Goal: Navigation & Orientation: Find specific page/section

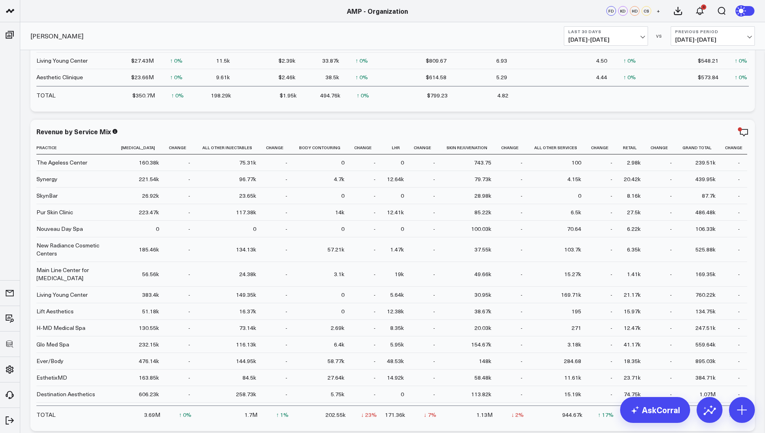
scroll to position [351, 0]
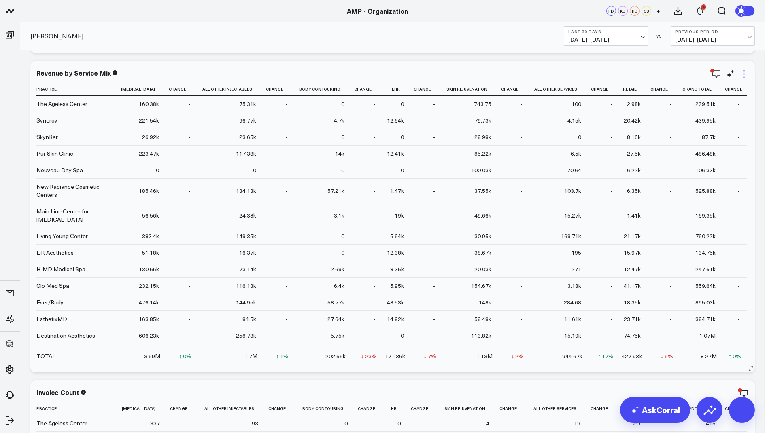
click at [745, 73] on icon at bounding box center [744, 74] width 10 height 10
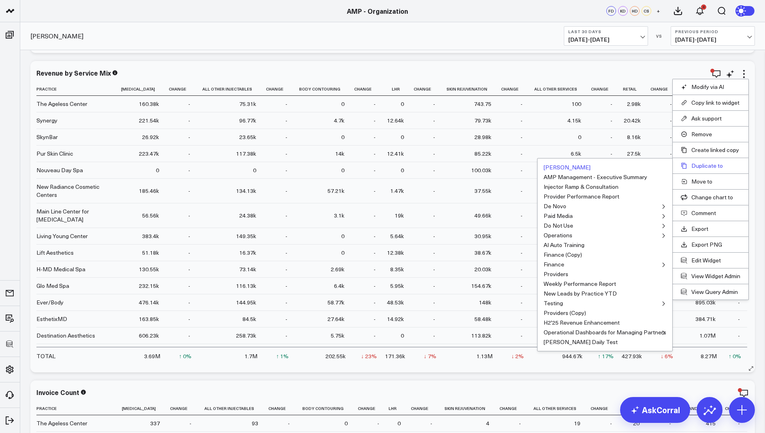
click at [707, 163] on button "Duplicate to" at bounding box center [709, 165] width 59 height 7
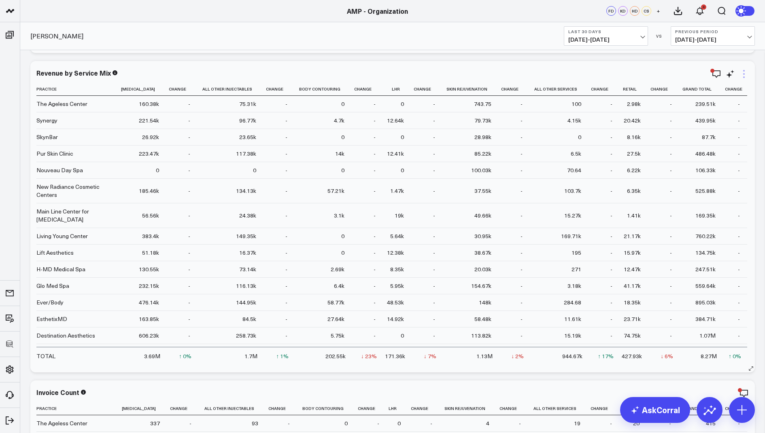
click at [744, 73] on icon at bounding box center [744, 74] width 10 height 10
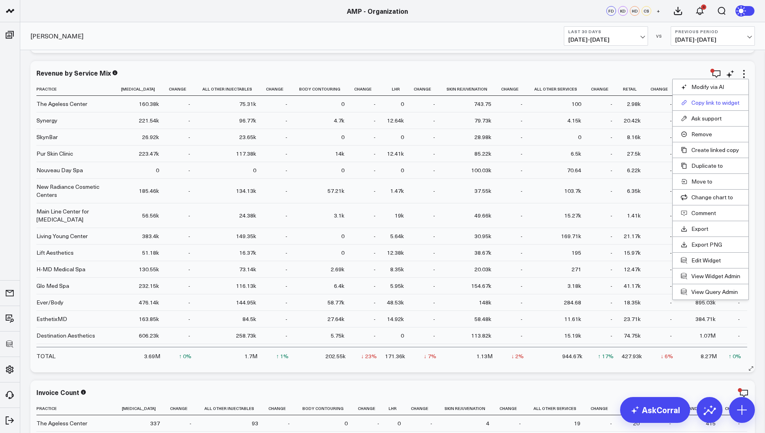
click at [706, 100] on button "Copy link to widget" at bounding box center [709, 102] width 59 height 7
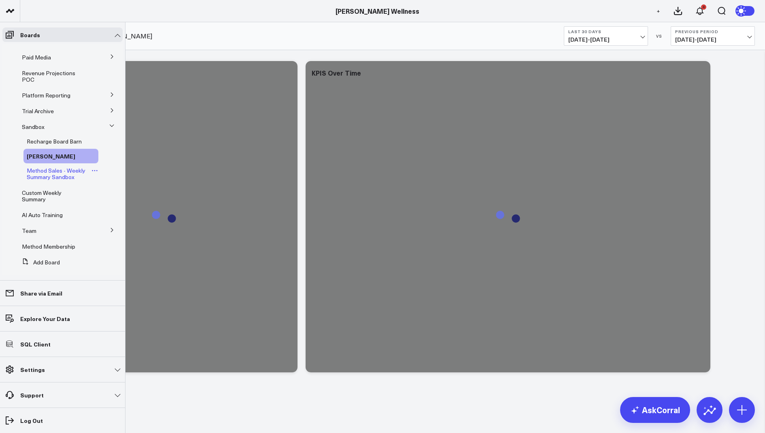
scroll to position [71, 0]
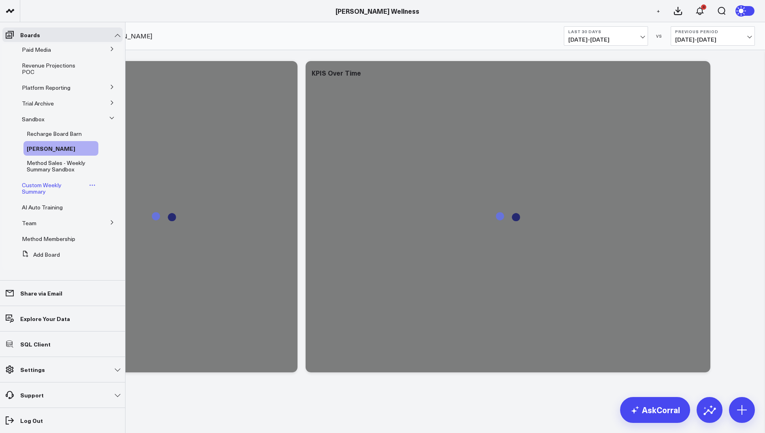
click at [38, 189] on span "Custom Weekly Summary" at bounding box center [42, 188] width 40 height 14
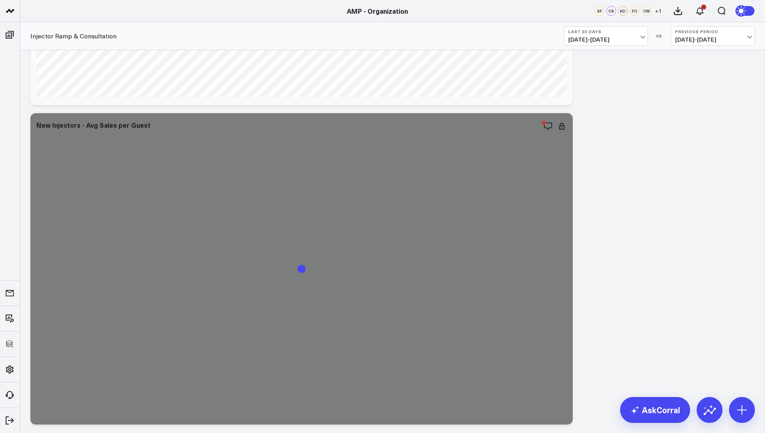
scroll to position [562, 0]
